Goal: Transaction & Acquisition: Book appointment/travel/reservation

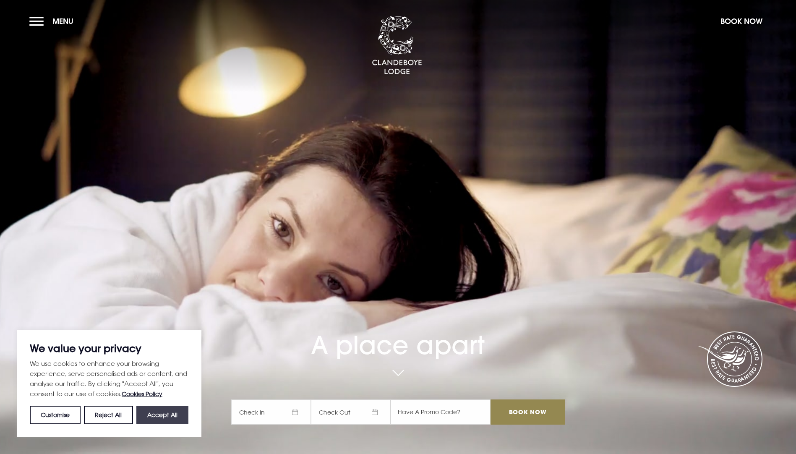
click at [150, 416] on button "Accept All" at bounding box center [162, 415] width 52 height 18
checkbox input "true"
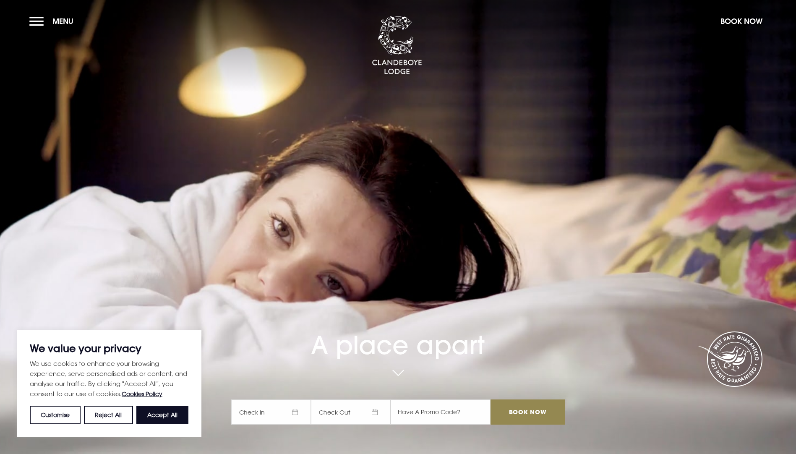
checkbox input "true"
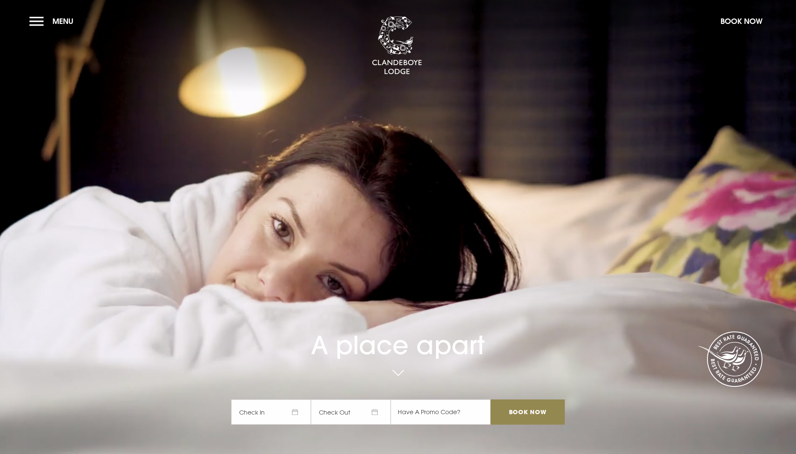
click at [259, 400] on span "Check In" at bounding box center [271, 412] width 80 height 25
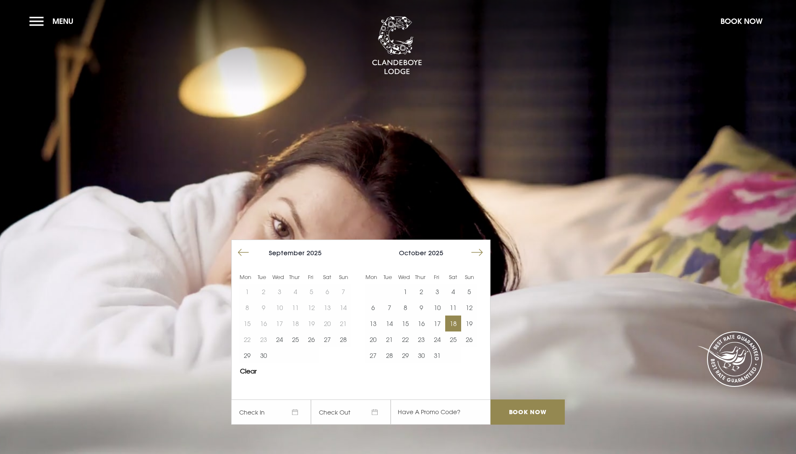
click at [450, 316] on button "18" at bounding box center [453, 324] width 16 height 16
click at [475, 316] on button "19" at bounding box center [469, 324] width 16 height 16
click at [433, 400] on input "text" at bounding box center [441, 412] width 100 height 25
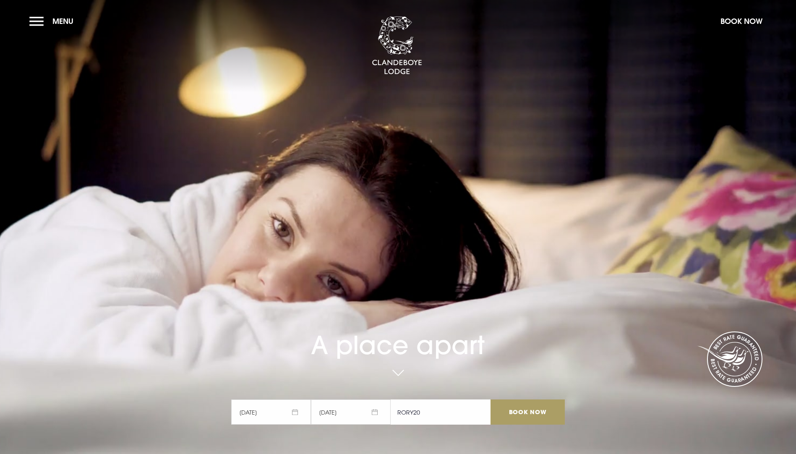
type input "RORY20"
click at [524, 400] on input "Book Now" at bounding box center [528, 412] width 74 height 25
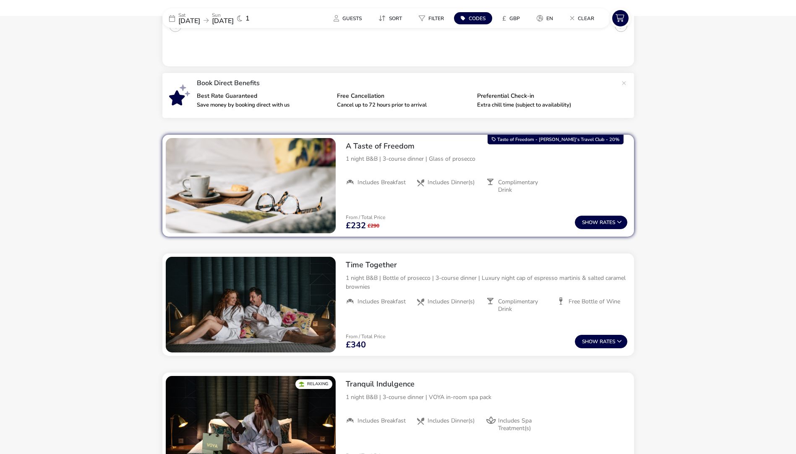
scroll to position [193, 0]
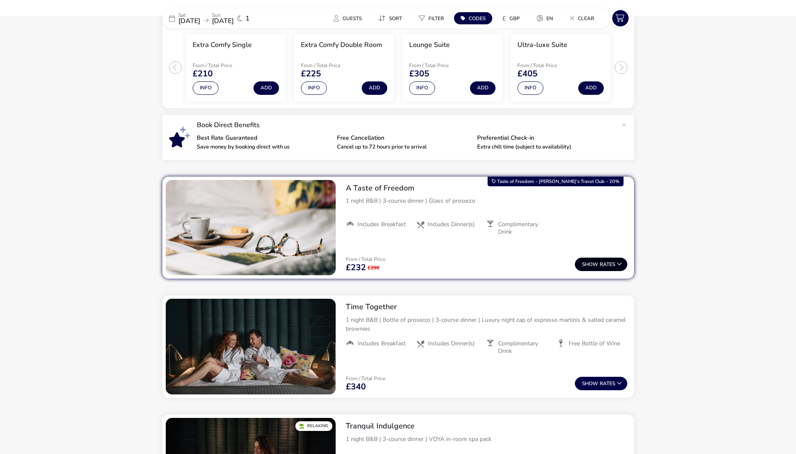
click at [613, 267] on button "Show Rates" at bounding box center [601, 264] width 52 height 13
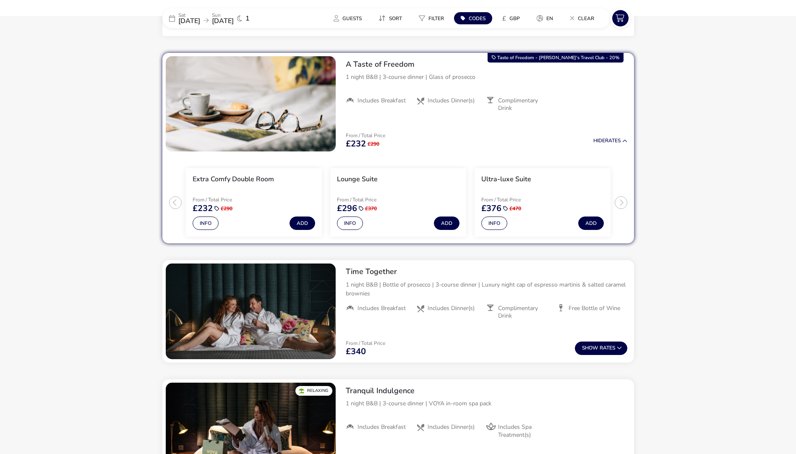
scroll to position [327, 0]
